Goal: Task Accomplishment & Management: Complete application form

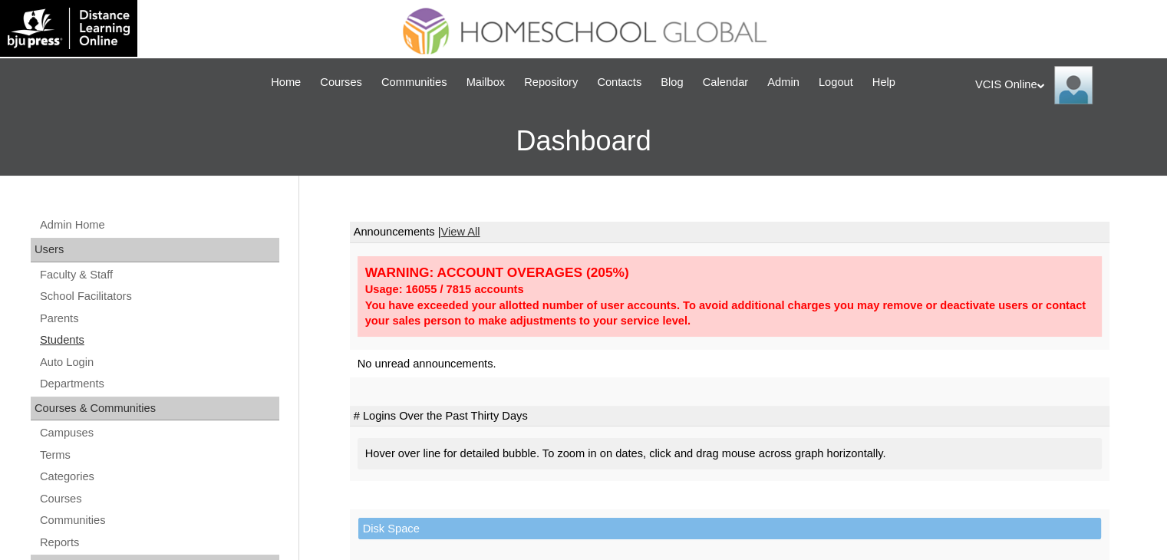
click at [62, 338] on link "Students" at bounding box center [158, 340] width 241 height 19
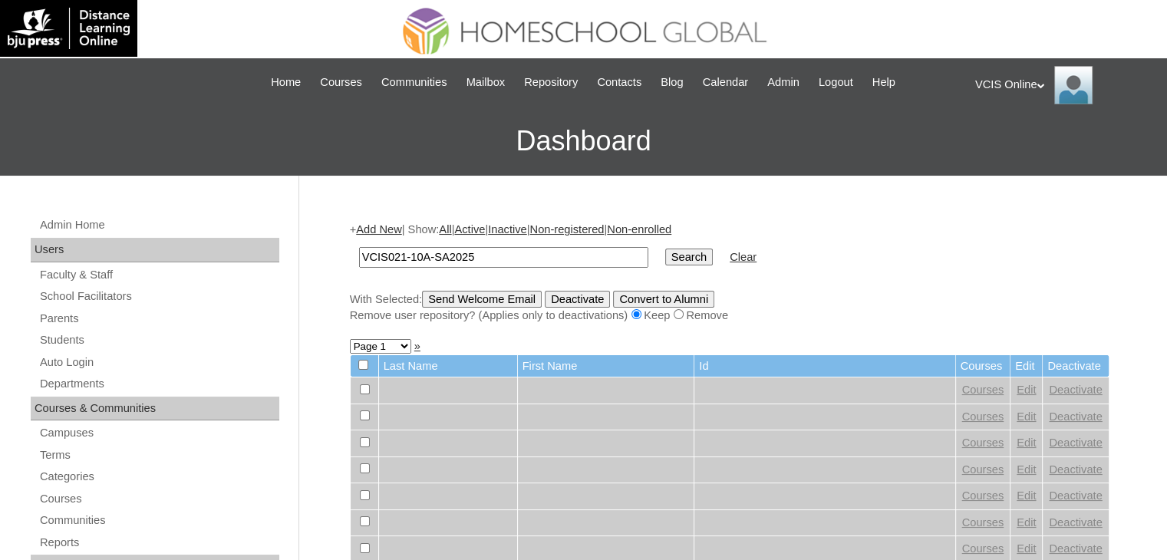
type input "VCIS021-10A-SA2025"
click at [665, 249] on input "Search" at bounding box center [689, 257] width 48 height 17
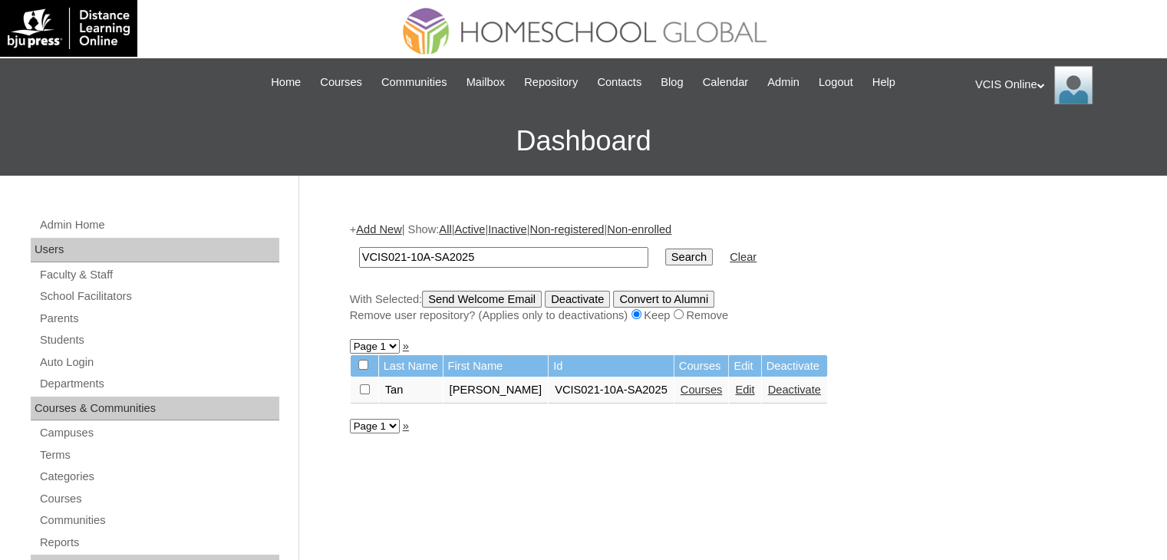
click at [721, 394] on link "Courses" at bounding box center [702, 390] width 42 height 12
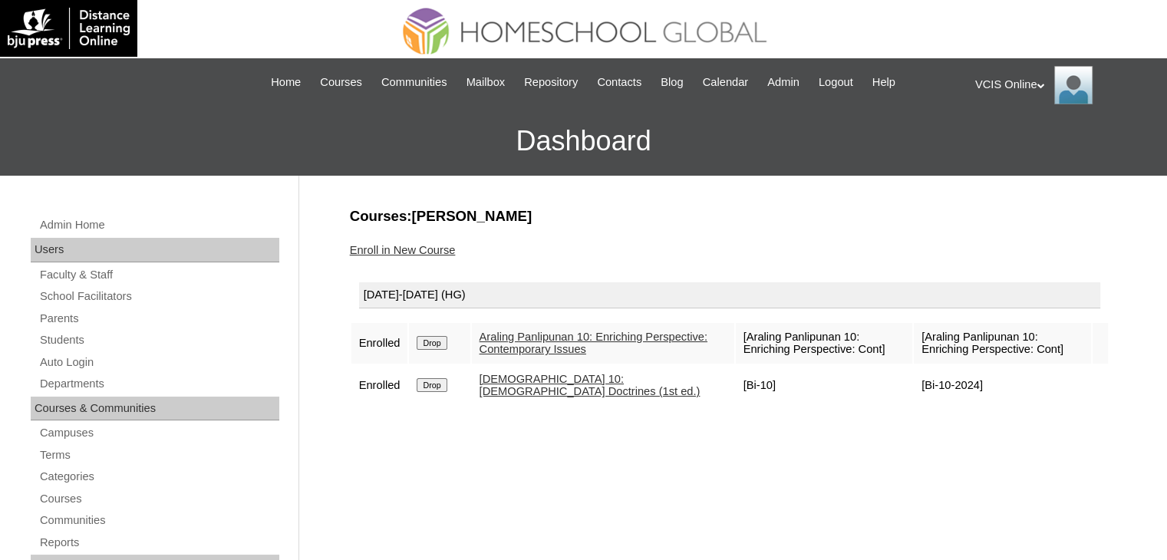
click at [401, 248] on link "Enroll in New Course" at bounding box center [403, 250] width 106 height 12
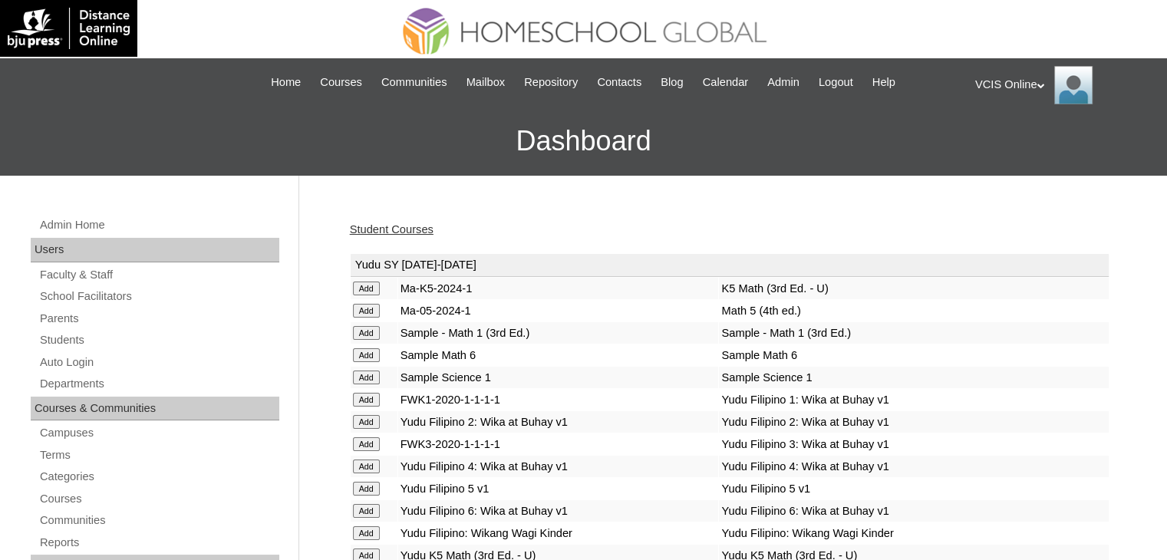
click at [997, 341] on td "Sample - Math 1 (3rd Ed.)" at bounding box center [913, 332] width 389 height 21
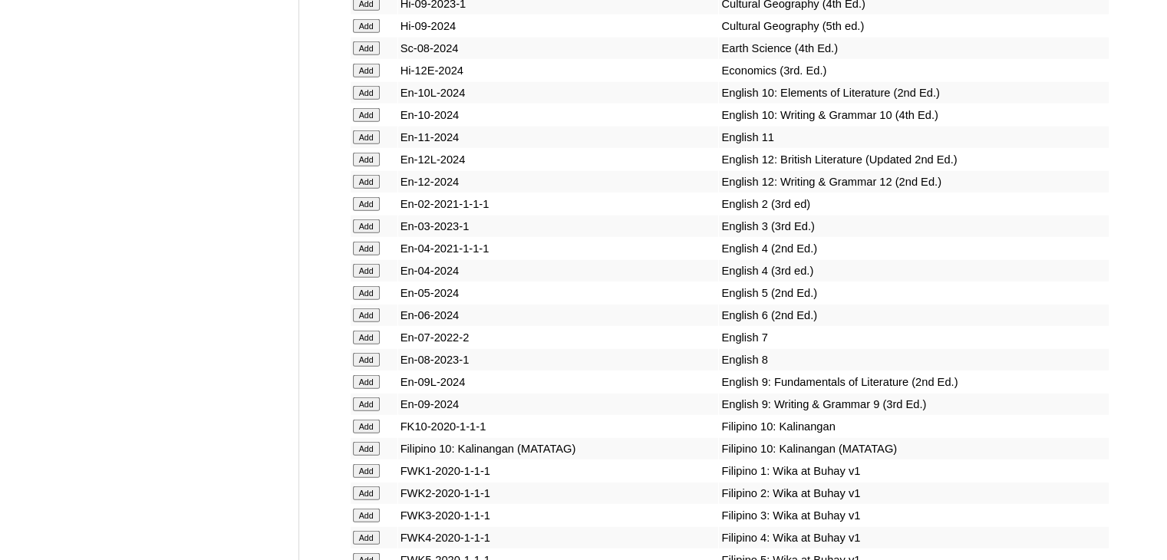
scroll to position [3990, 0]
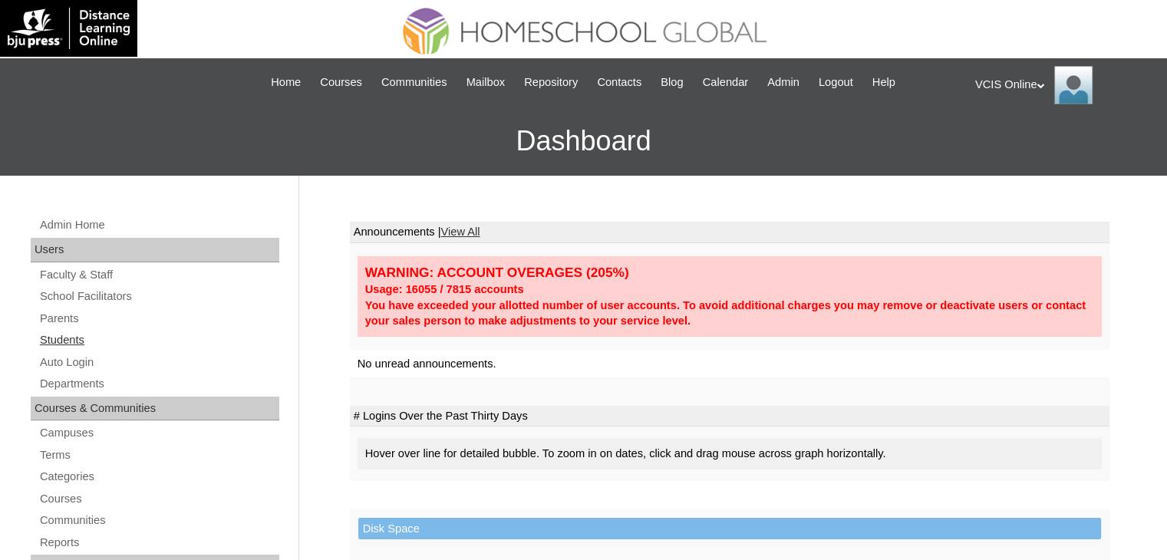
click at [67, 331] on link "Students" at bounding box center [158, 340] width 241 height 19
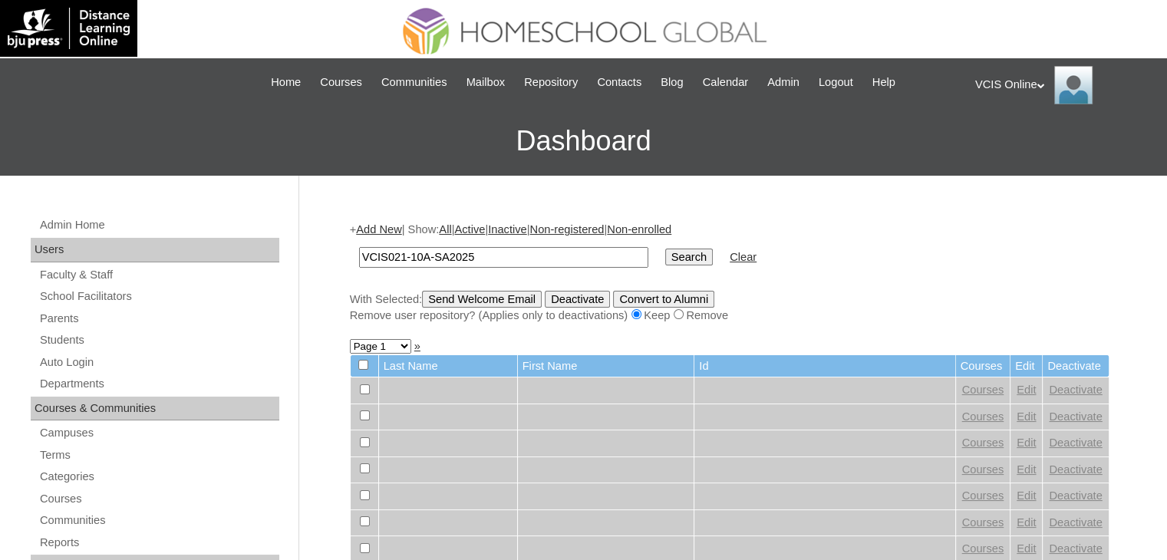
type input "VCIS021-10A-SA2025"
click at [665, 249] on input "Search" at bounding box center [689, 257] width 48 height 17
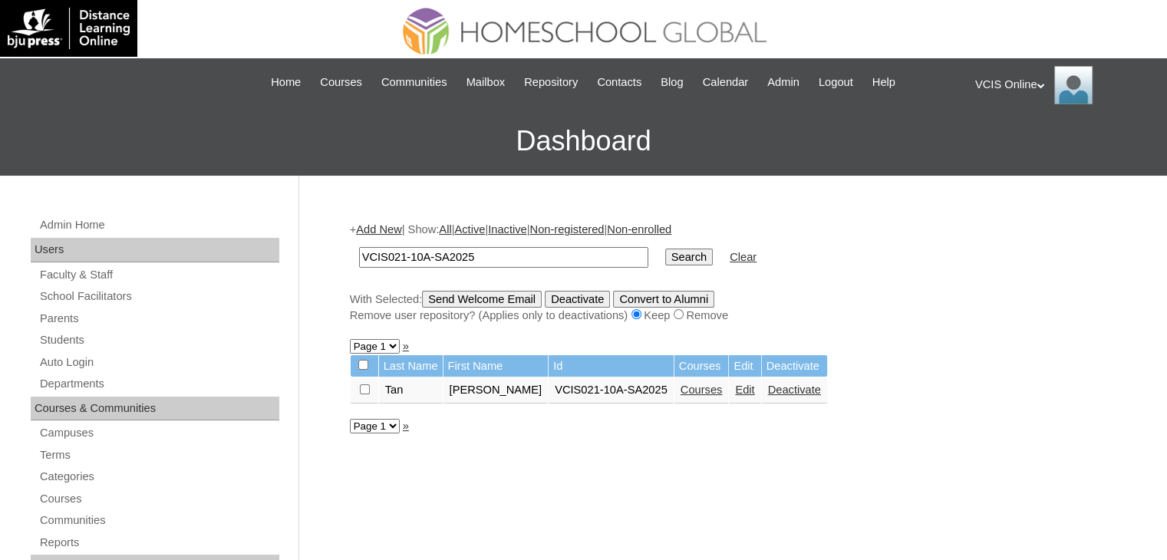
click at [717, 390] on link "Courses" at bounding box center [702, 390] width 42 height 12
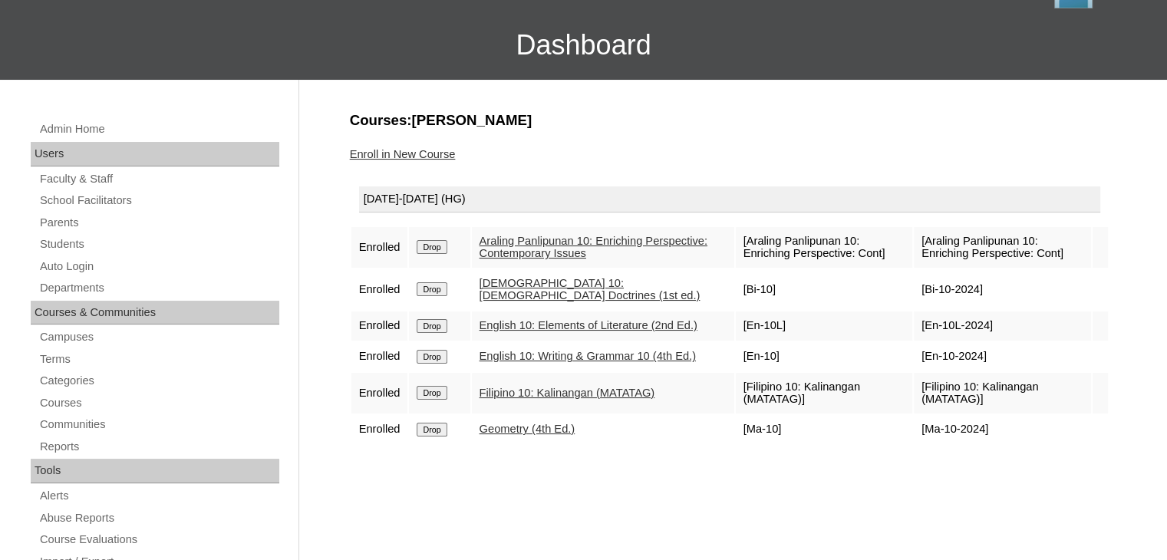
scroll to position [101, 0]
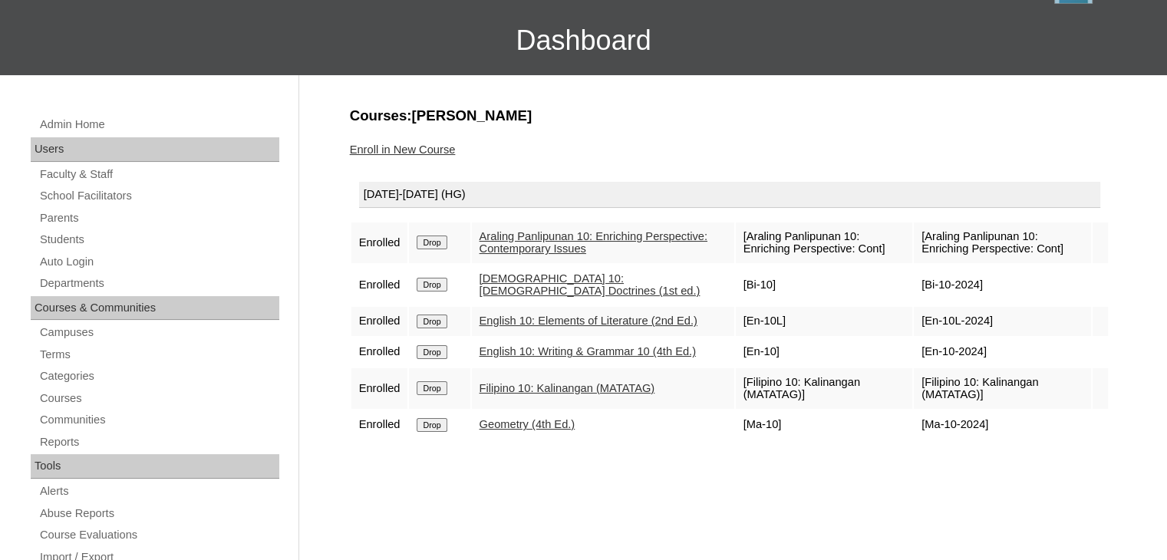
click at [404, 145] on link "Enroll in New Course" at bounding box center [403, 149] width 106 height 12
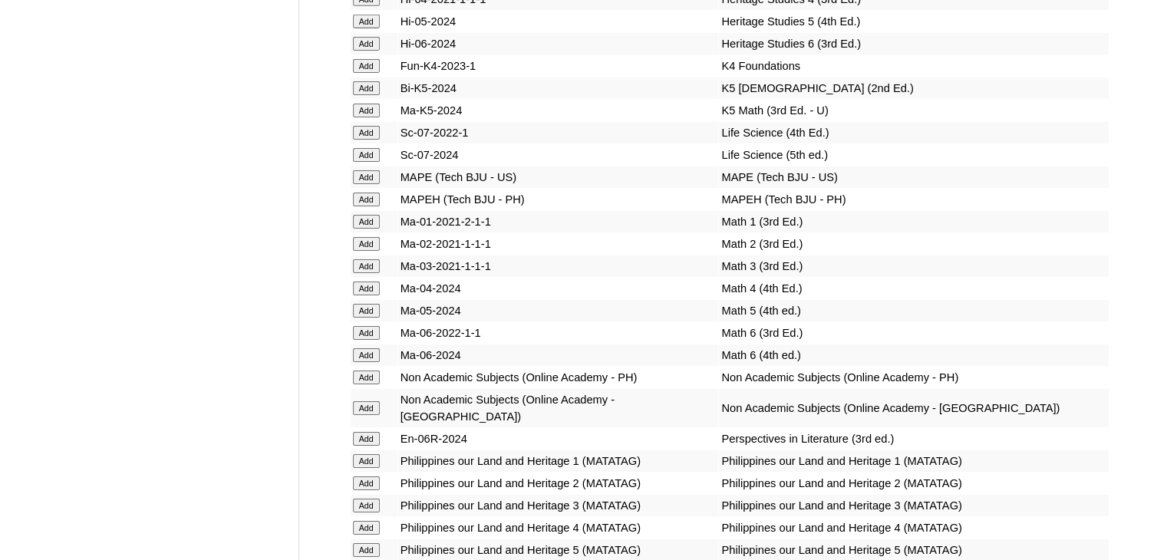
scroll to position [5279, 0]
